Goal: Register for event/course

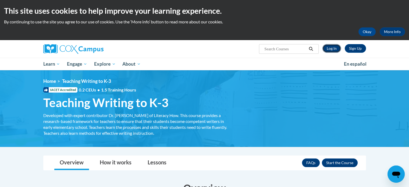
click at [332, 48] on link "Log In" at bounding box center [332, 48] width 19 height 9
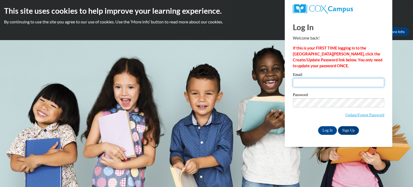
type input "[PERSON_NAME][EMAIL_ADDRESS][PERSON_NAME][DOMAIN_NAME]"
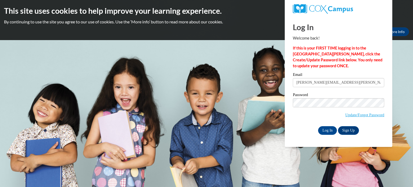
click at [336, 82] on input "[PERSON_NAME][EMAIL_ADDRESS][PERSON_NAME][DOMAIN_NAME]" at bounding box center [338, 82] width 91 height 9
click at [326, 129] on input "Log In" at bounding box center [327, 130] width 19 height 9
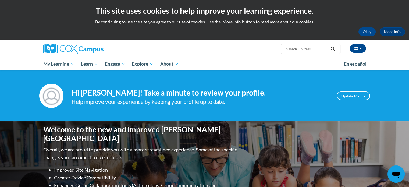
click at [308, 48] on input "Search..." at bounding box center [307, 49] width 43 height 6
type input "TEACHING WRITING"
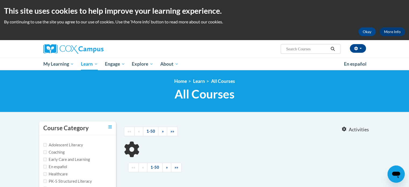
type input "TEACHING WRITING"
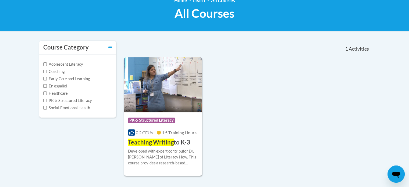
scroll to position [108, 0]
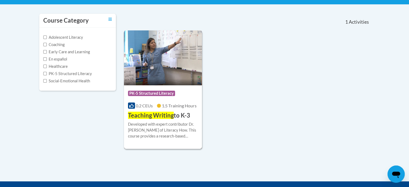
click at [165, 115] on span "Teaching Writing" at bounding box center [151, 115] width 46 height 7
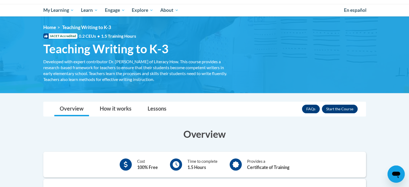
scroll to position [108, 0]
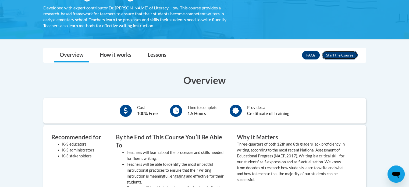
click at [346, 55] on button "Enroll" at bounding box center [340, 55] width 36 height 9
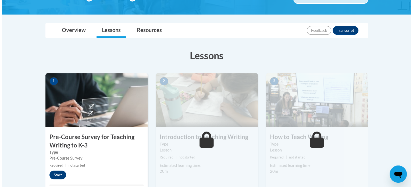
scroll to position [135, 0]
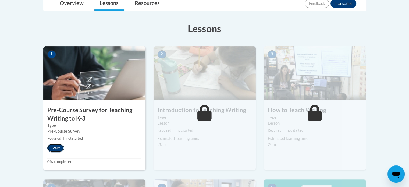
click at [55, 148] on button "Start" at bounding box center [55, 148] width 17 height 9
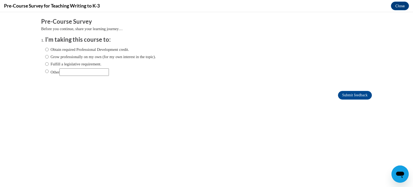
scroll to position [0, 0]
click at [45, 50] on input "Obtain required Professional Development credit." at bounding box center [46, 50] width 3 height 6
radio input "true"
click at [343, 98] on input "Submit feedback" at bounding box center [355, 95] width 34 height 9
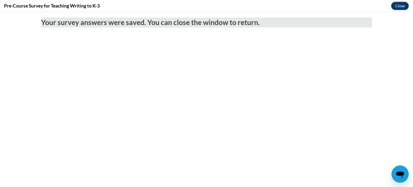
click at [398, 5] on button "Close" at bounding box center [400, 6] width 18 height 9
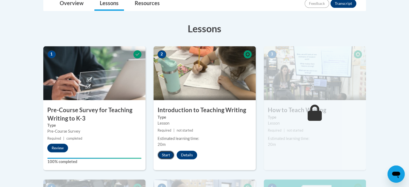
click at [166, 154] on button "Start" at bounding box center [166, 155] width 17 height 9
